Goal: Information Seeking & Learning: Check status

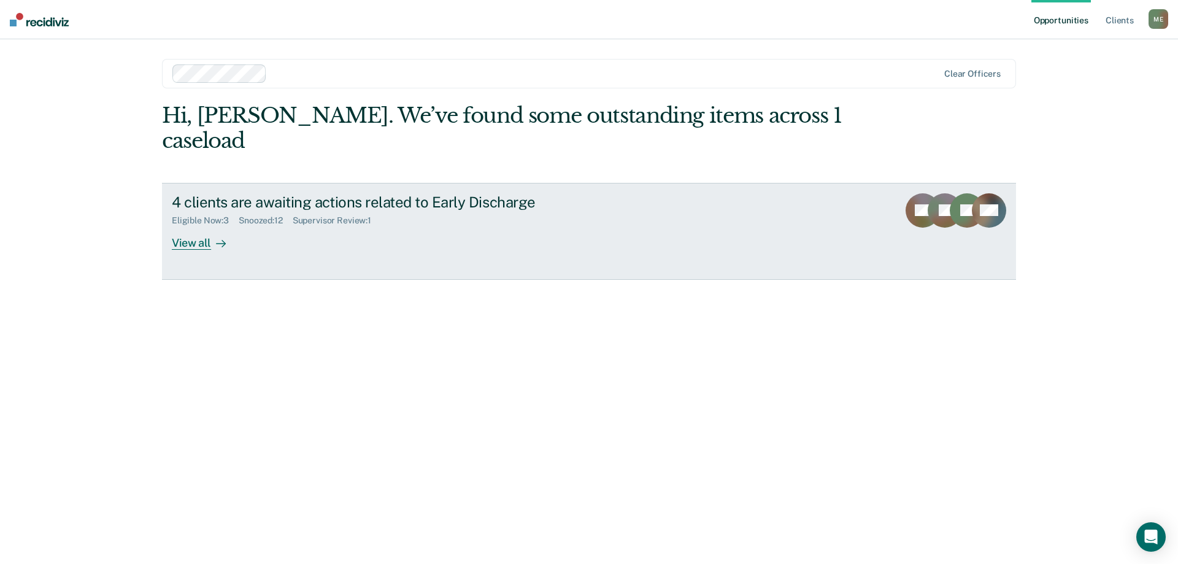
click at [216, 239] on icon at bounding box center [221, 244] width 10 height 10
